Goal: Use online tool/utility

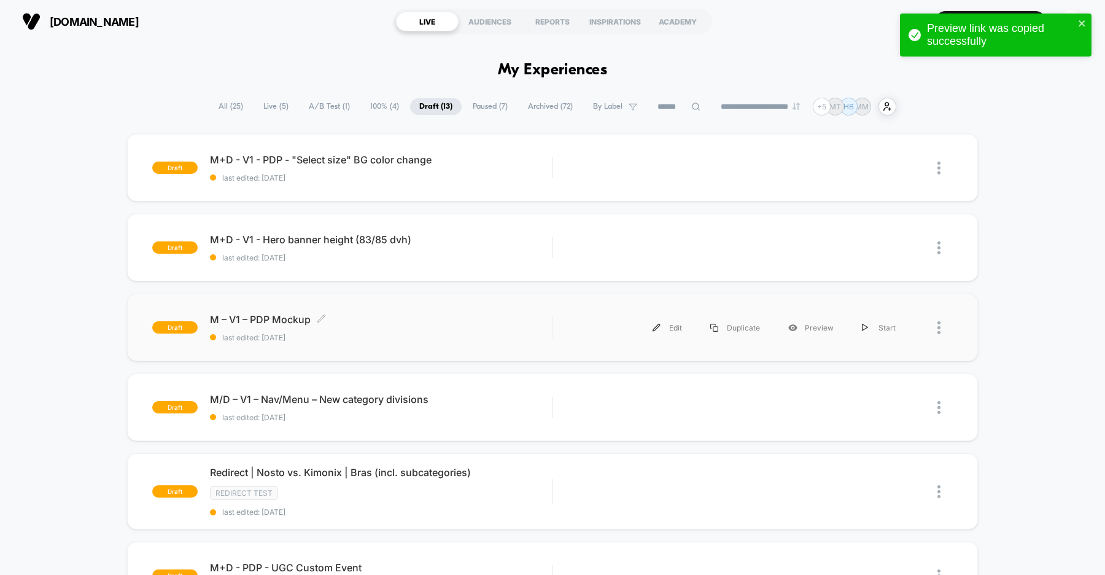
click at [499, 322] on span "M – V1 – PDP Mockup Click to edit experience details" at bounding box center [381, 319] width 342 height 12
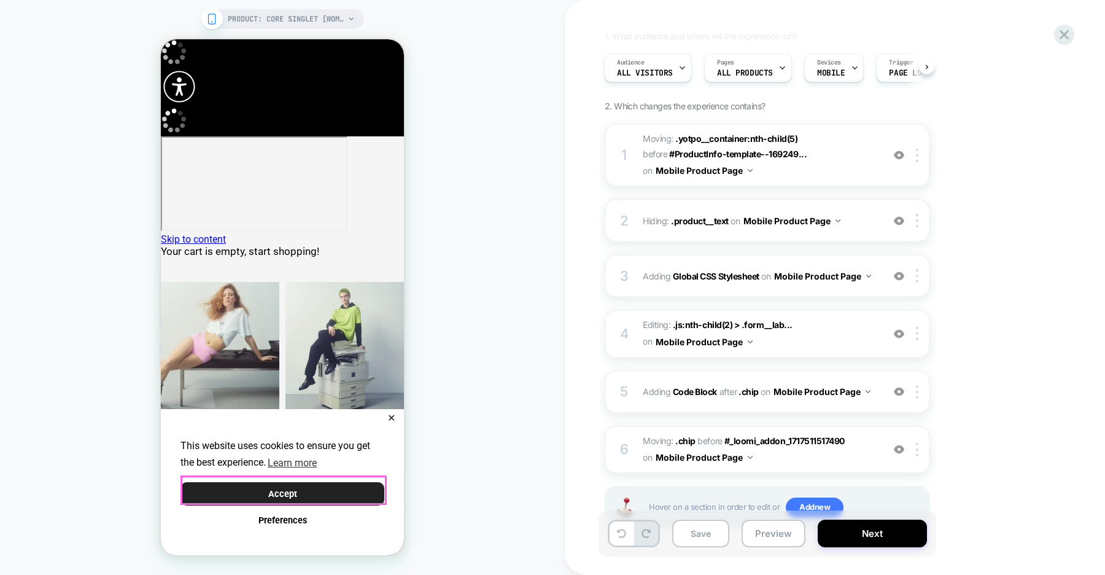
click at [349, 485] on button "Accept" at bounding box center [283, 494] width 204 height 24
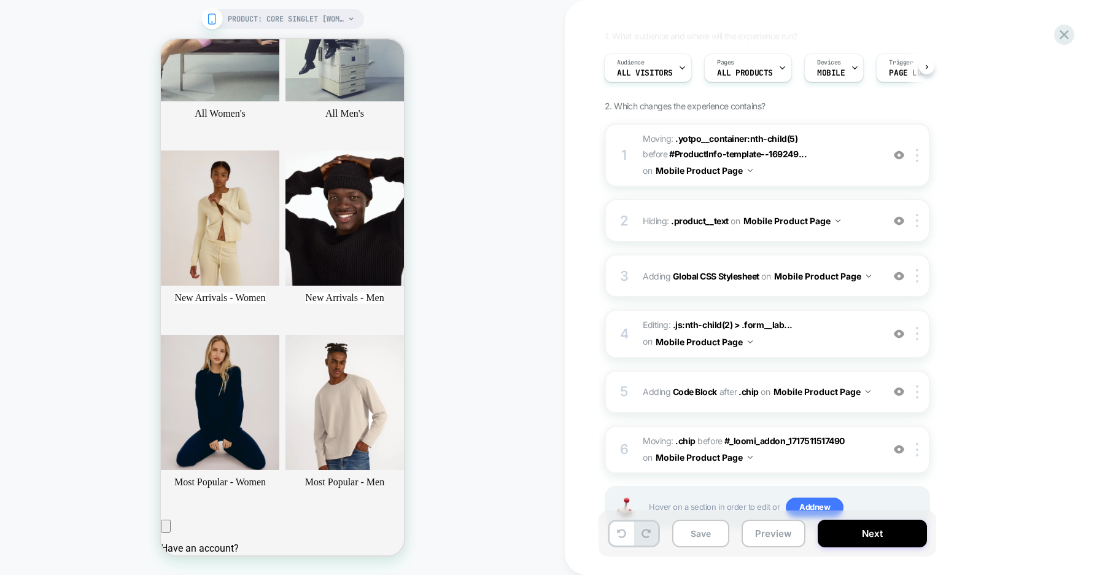
scroll to position [327, 0]
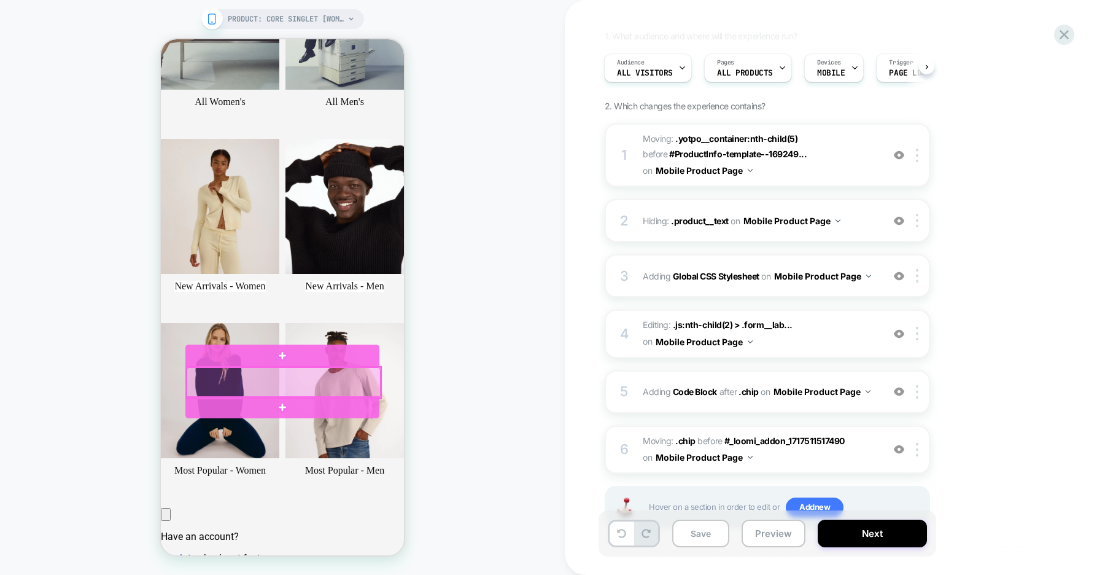
click at [364, 383] on div at bounding box center [284, 382] width 194 height 31
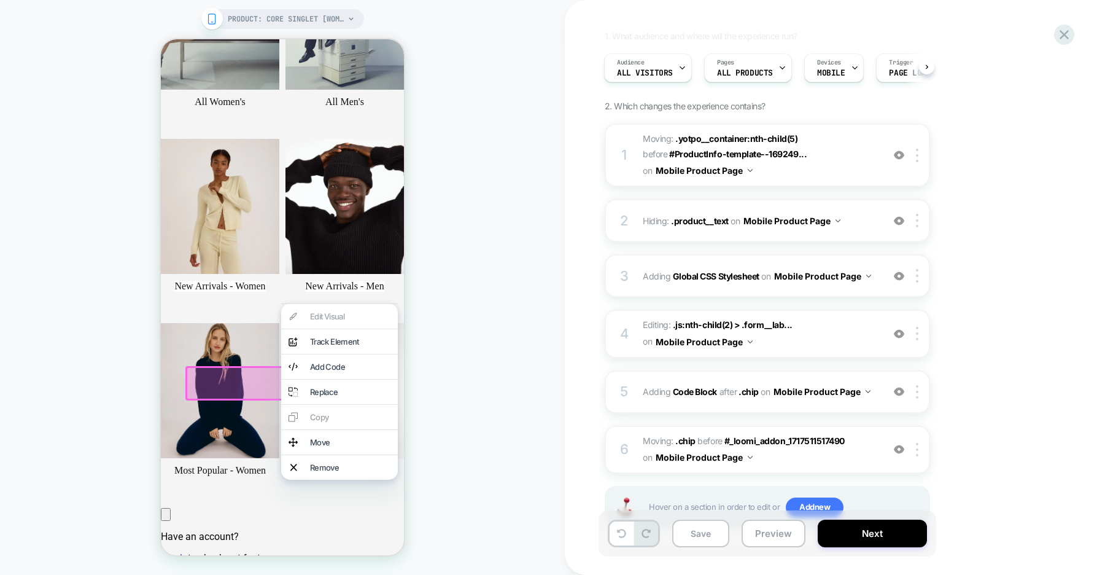
click at [453, 350] on div "PRODUCT: Core Singlet [womens organic cotton stretch black] PRODUCT: Core Singl…" at bounding box center [282, 287] width 565 height 550
click at [240, 384] on div at bounding box center [284, 383] width 198 height 34
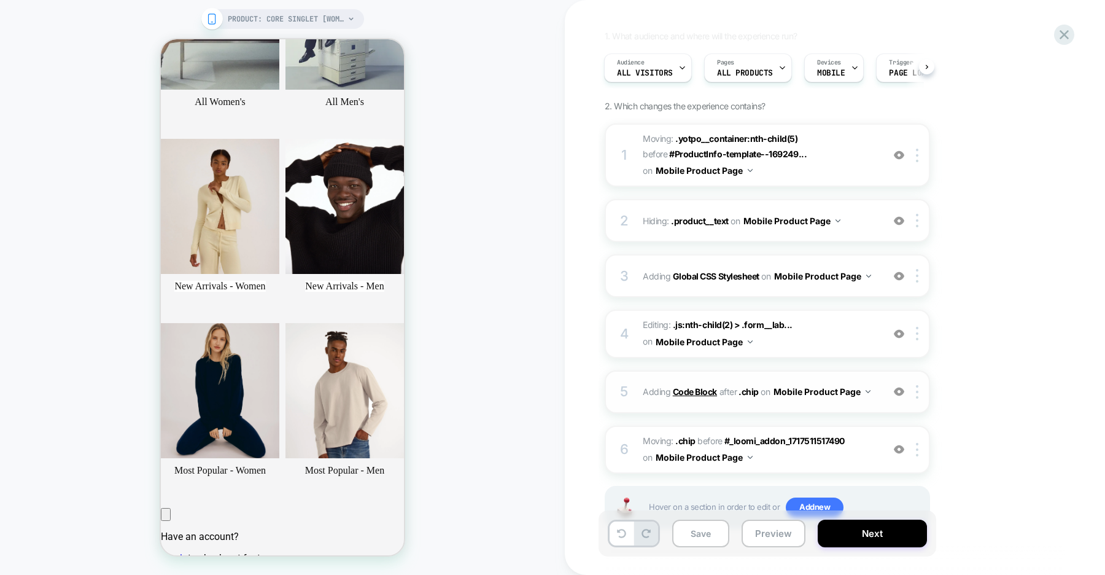
click at [702, 389] on b "Code Block" at bounding box center [695, 391] width 44 height 10
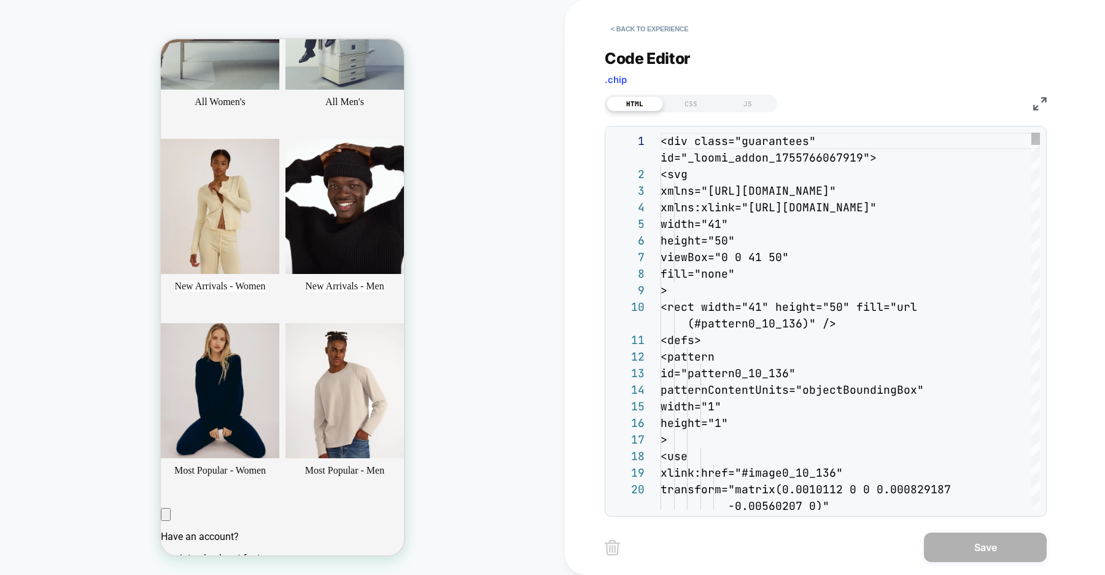
scroll to position [149, 0]
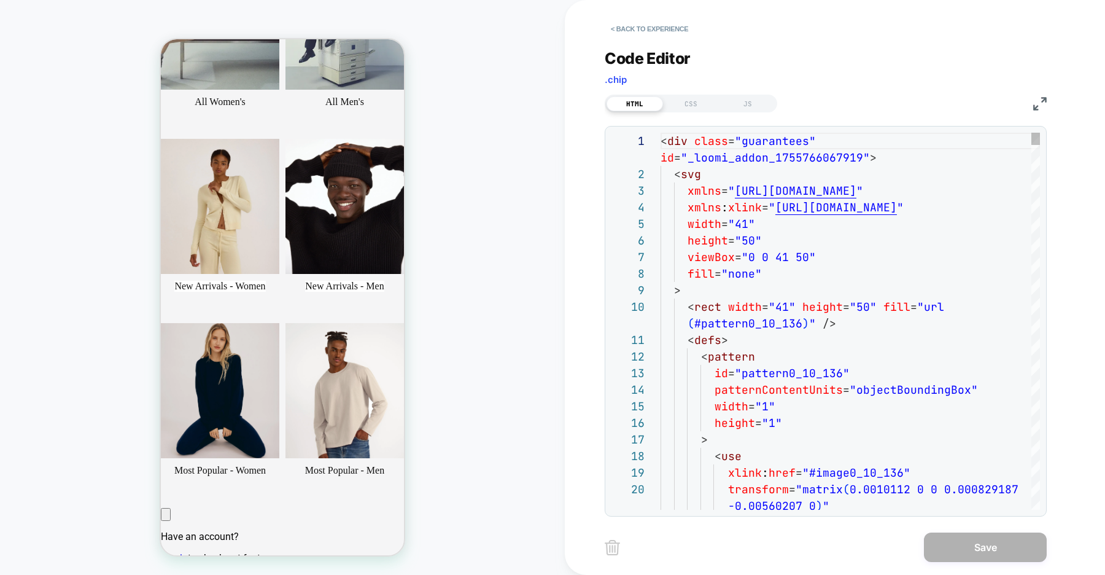
click at [687, 102] on div "CSS" at bounding box center [691, 103] width 57 height 15
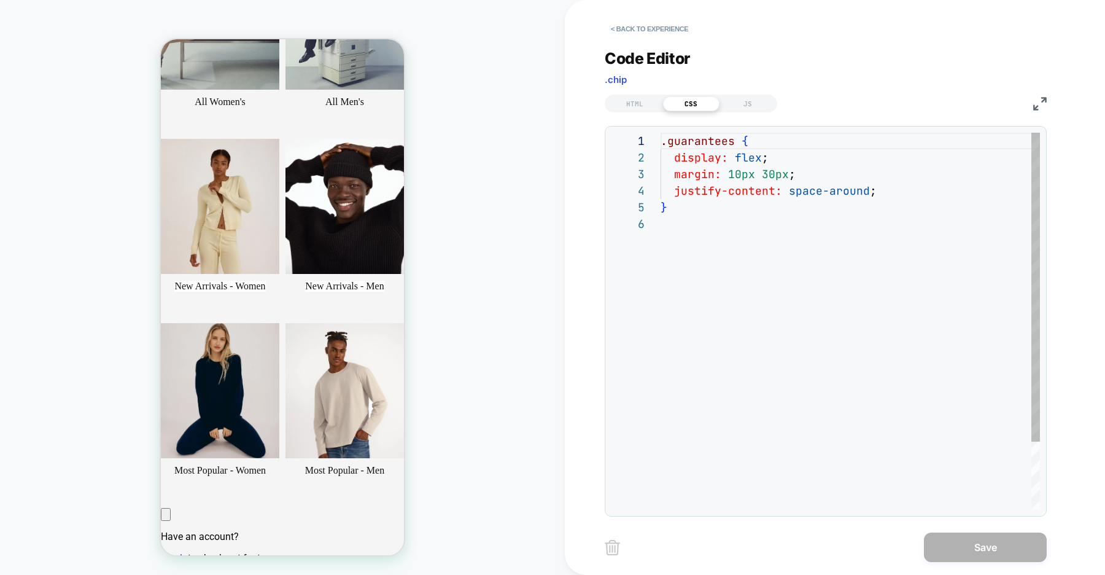
scroll to position [83, 0]
click at [873, 191] on div ".guarantees { display: flex ; margin: 10px 30px ; justify-content: space-around…" at bounding box center [851, 363] width 380 height 460
click at [676, 158] on div ".guarantees { display: flex ; margin: 10px 30px ; justify-content: space-around…" at bounding box center [851, 363] width 380 height 460
